Goal: Transaction & Acquisition: Obtain resource

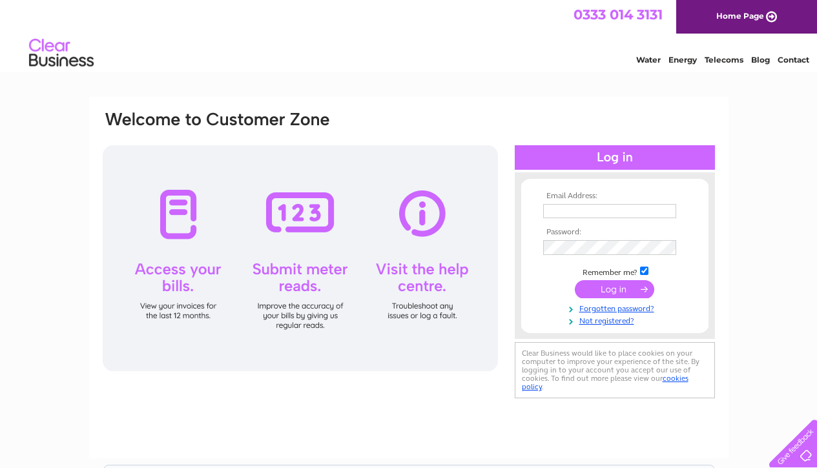
type input "david@woodsidebc.co.uk"
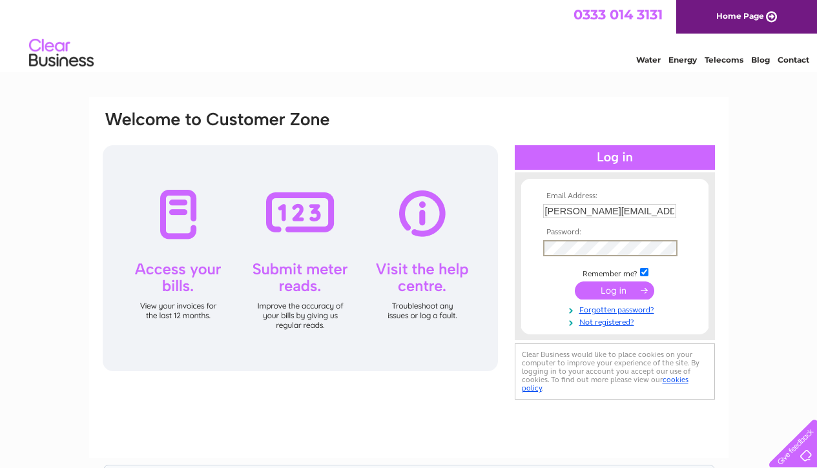
click at [396, 287] on input "submit" at bounding box center [614, 291] width 79 height 18
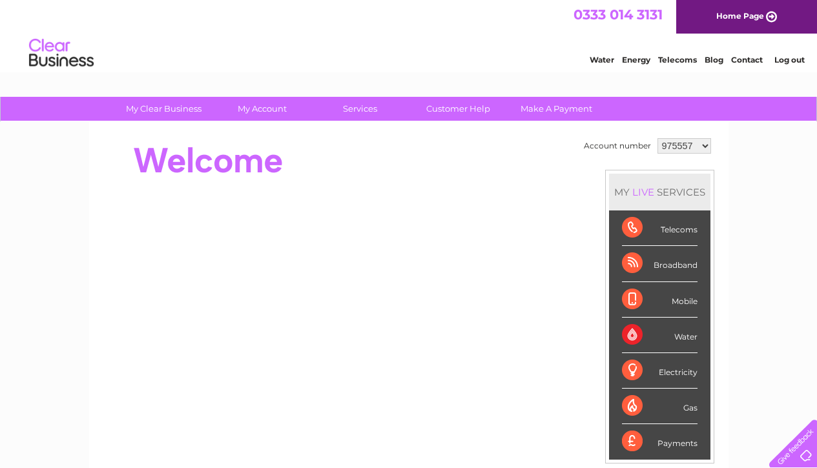
select select "1097593"
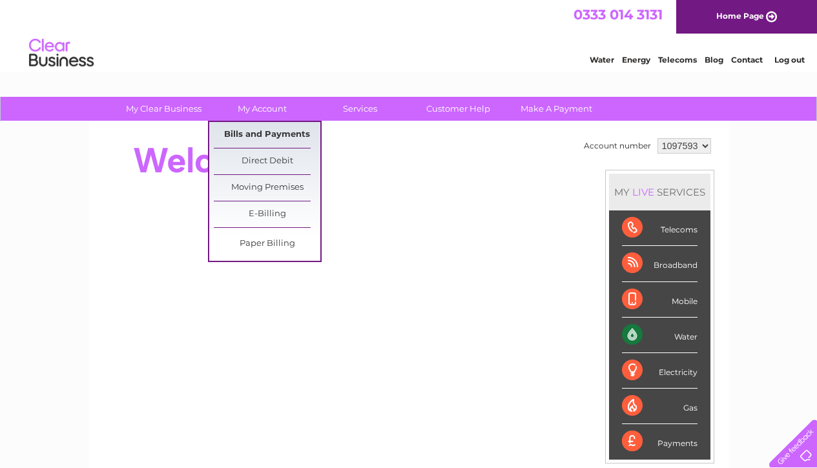
click at [262, 129] on link "Bills and Payments" at bounding box center [267, 135] width 107 height 26
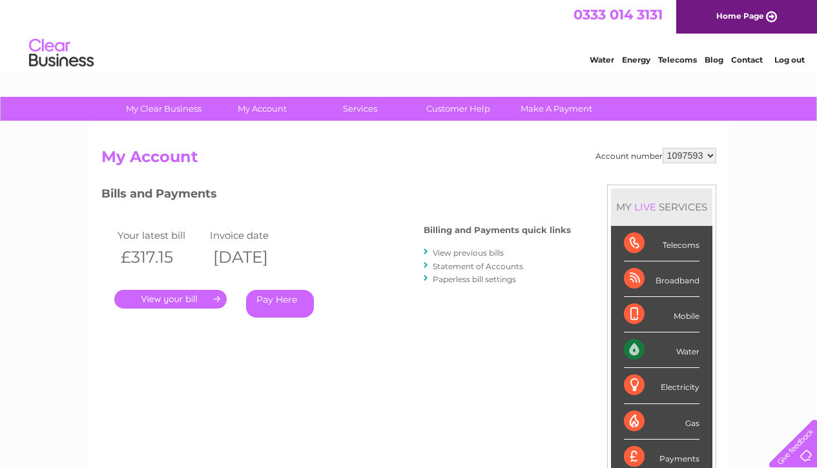
click at [171, 293] on link "." at bounding box center [170, 299] width 112 height 19
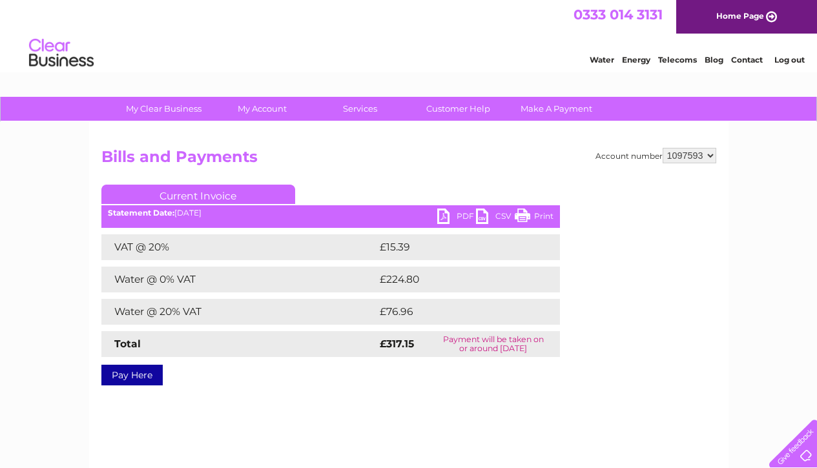
click at [455, 214] on link "PDF" at bounding box center [456, 218] width 39 height 19
